Goal: Task Accomplishment & Management: Complete application form

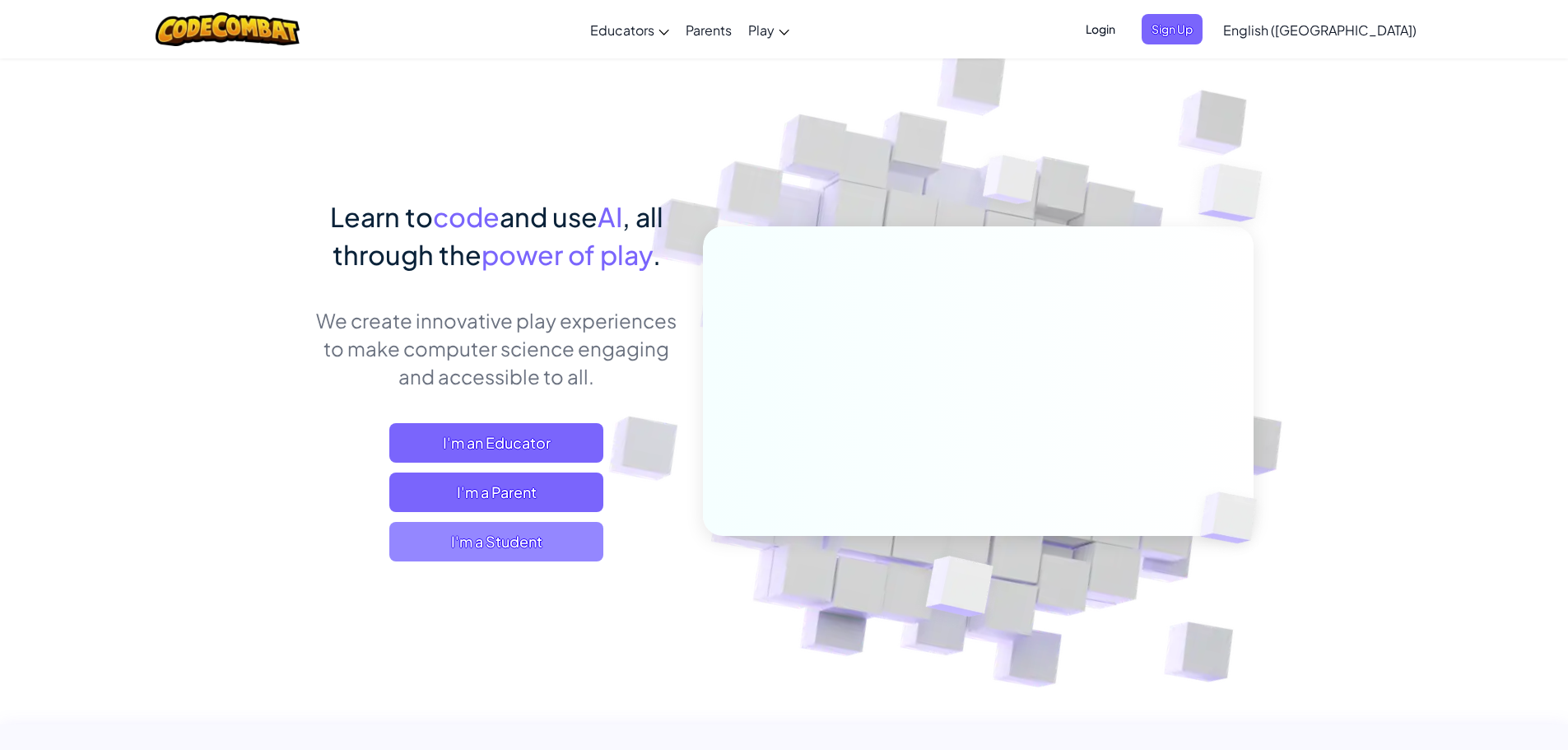
click at [467, 534] on span "I'm a Student" at bounding box center [496, 541] width 214 height 39
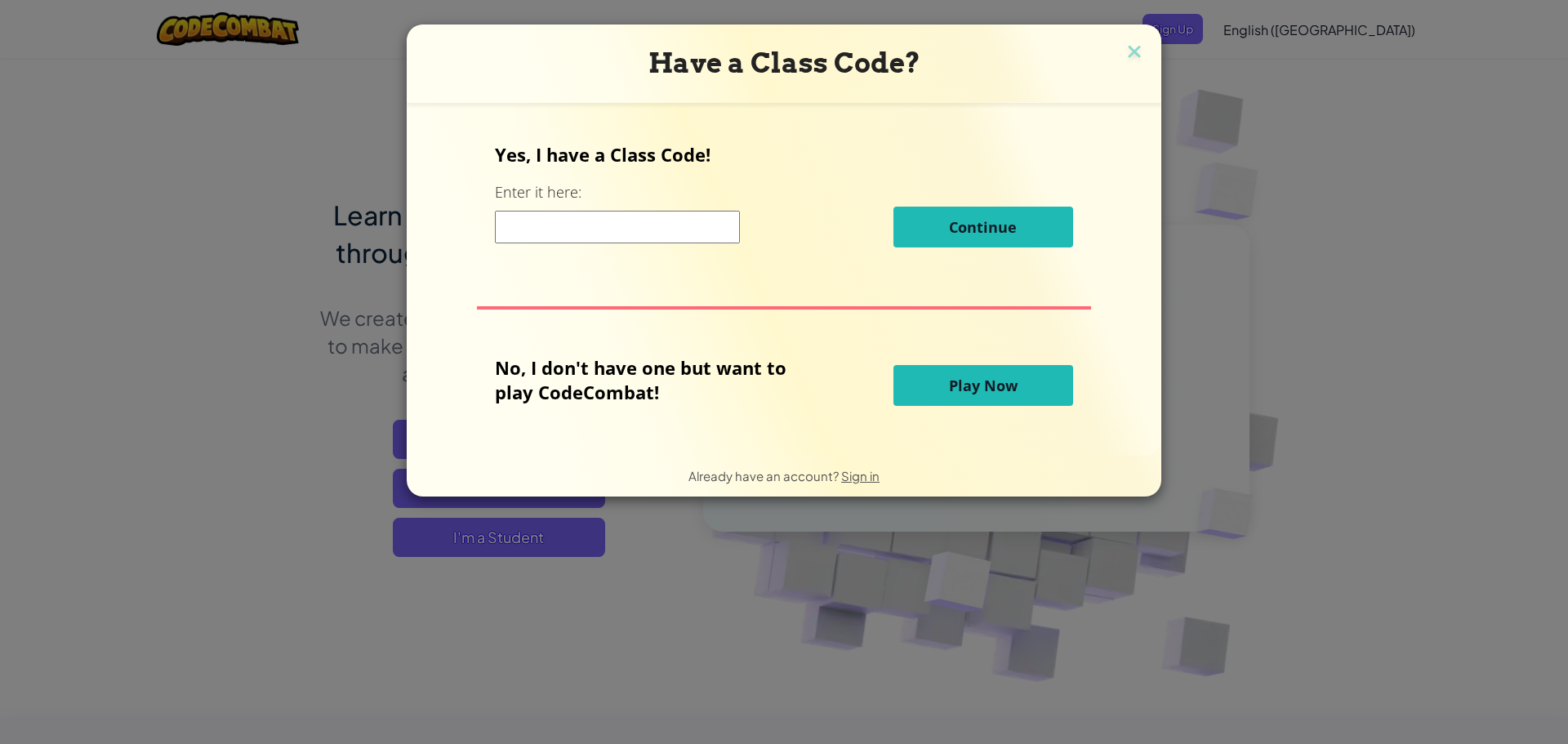
click at [613, 221] on input at bounding box center [618, 228] width 245 height 33
type input "ZapParkPlane"
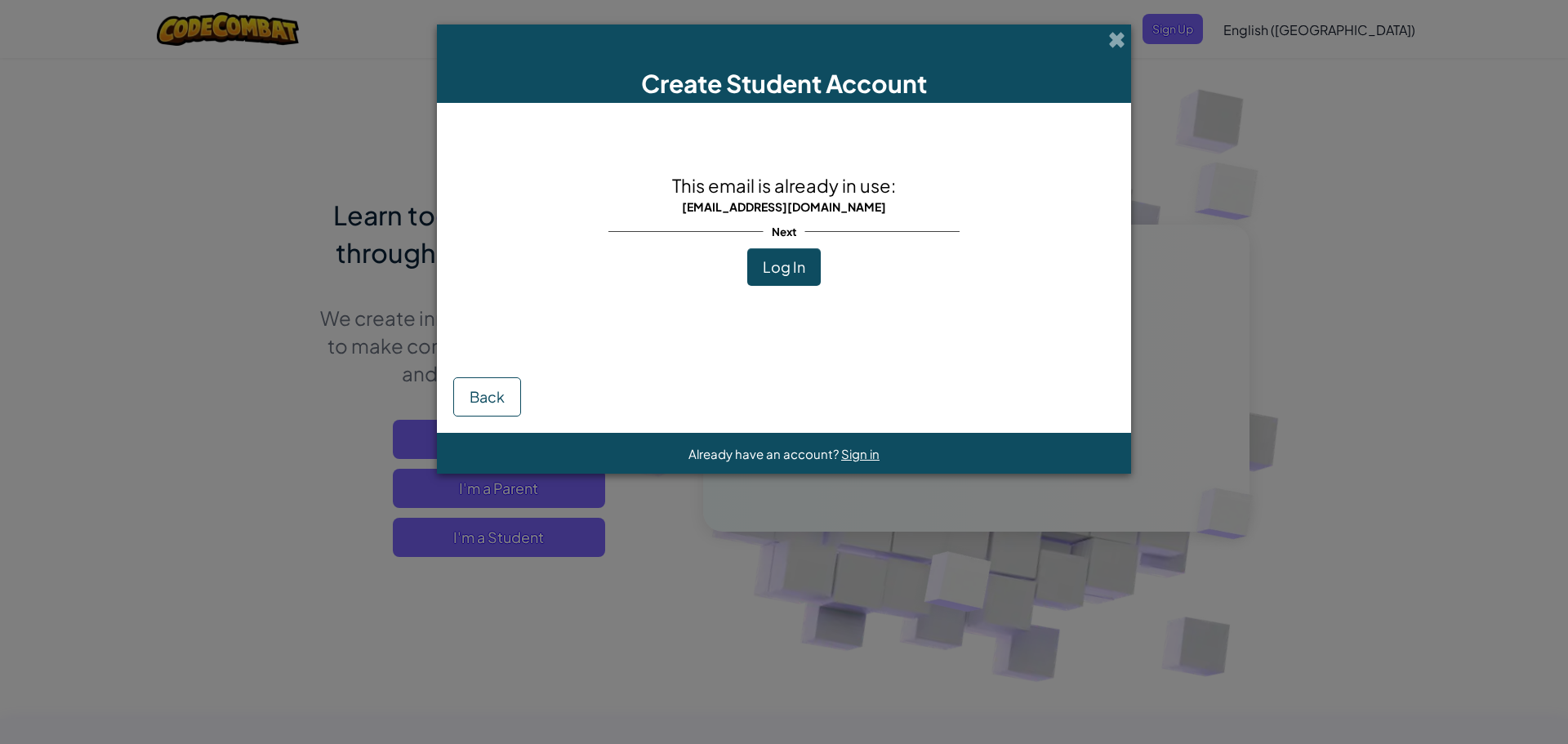
click at [773, 262] on span "Log In" at bounding box center [784, 266] width 43 height 18
